Goal: Information Seeking & Learning: Learn about a topic

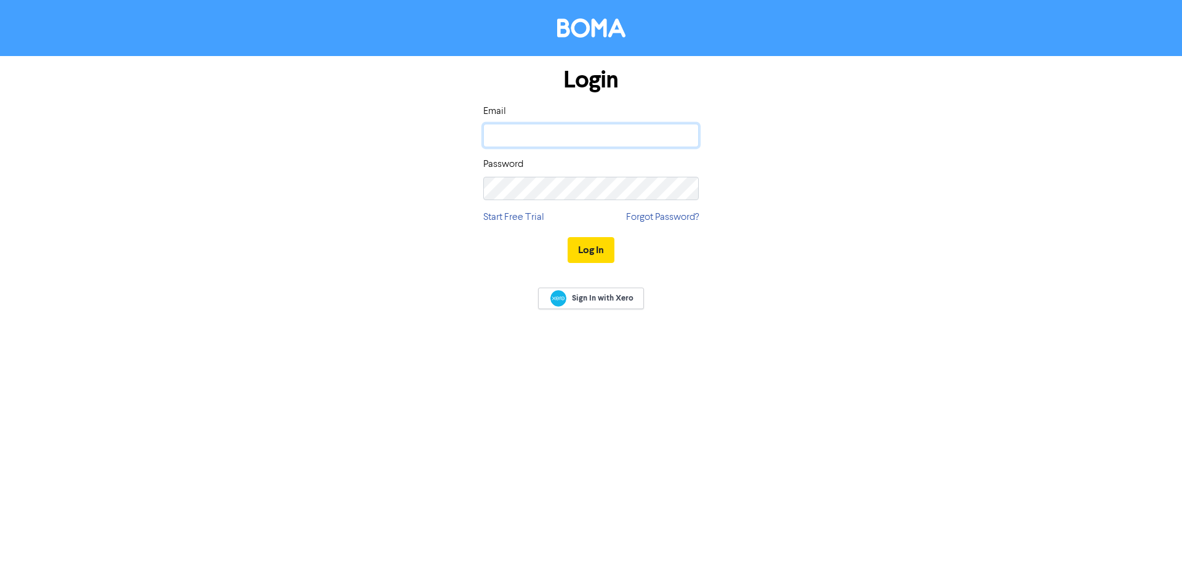
click at [548, 133] on input "email" at bounding box center [590, 135] width 215 height 23
type input "[EMAIL_ADDRESS][DOMAIN_NAME]"
click at [567, 237] on button "Log In" at bounding box center [590, 250] width 47 height 26
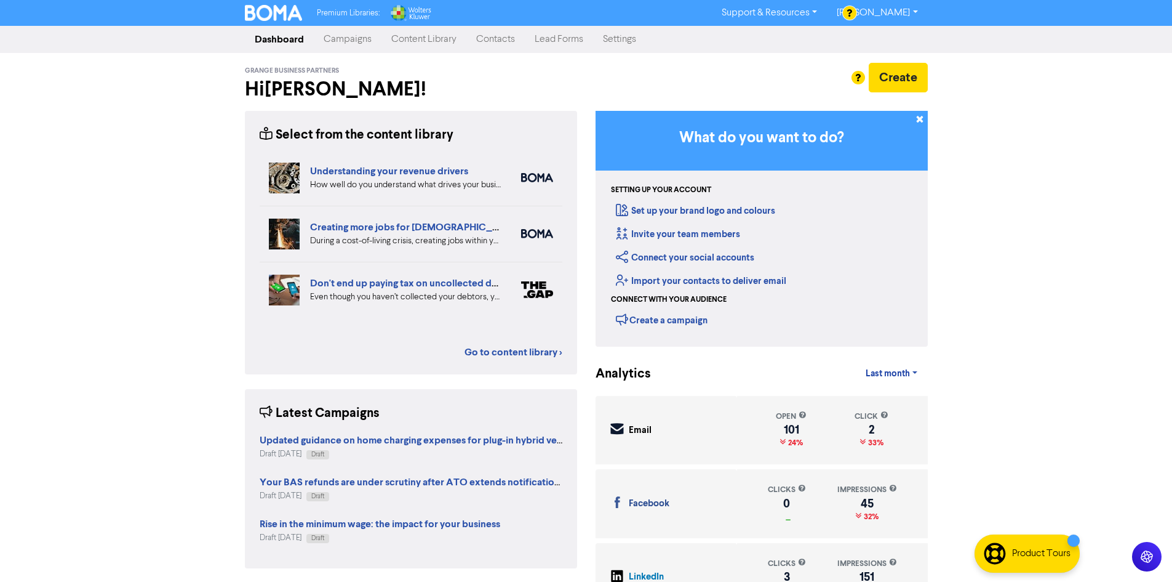
click at [414, 41] on link "Content Library" at bounding box center [424, 39] width 85 height 25
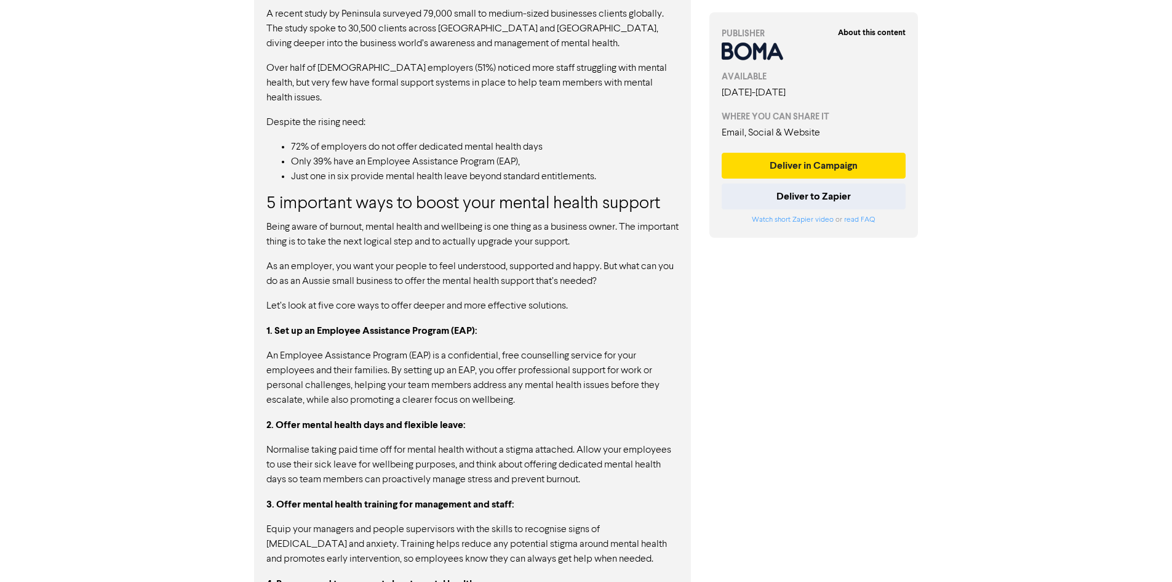
scroll to position [726, 0]
